Goal: Browse casually

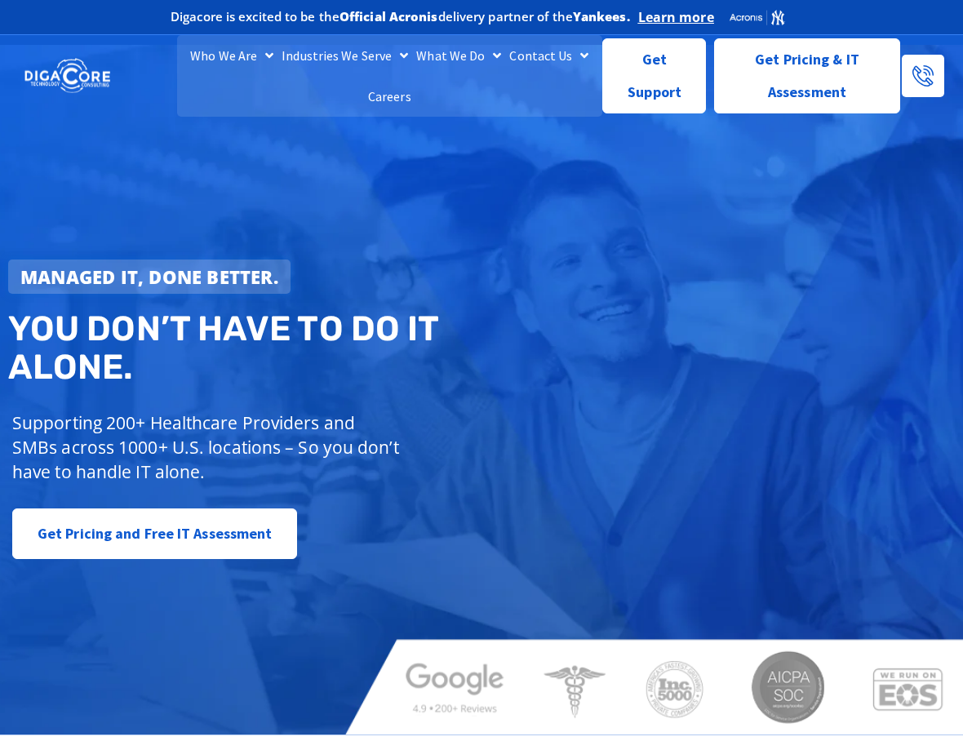
click at [62, 91] on img at bounding box center [67, 76] width 86 height 38
